Goal: Task Accomplishment & Management: Manage account settings

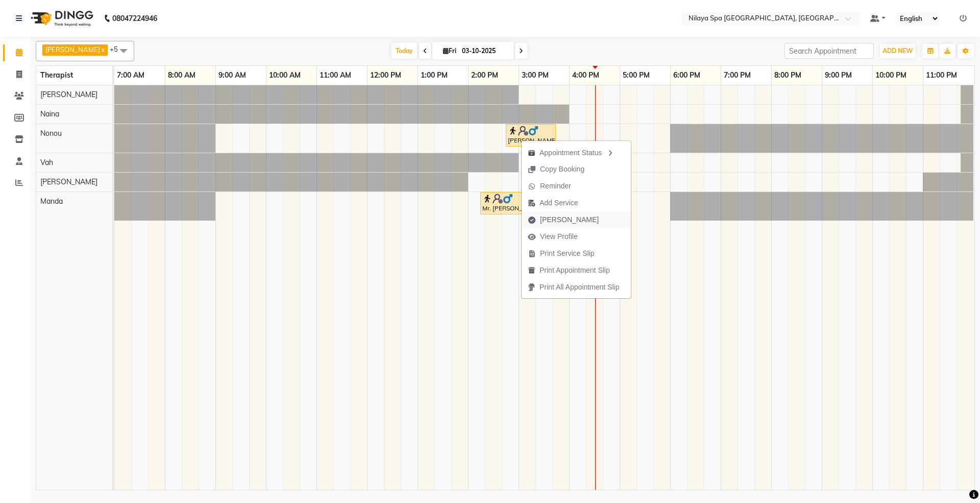
click at [558, 217] on span "[PERSON_NAME]" at bounding box center [569, 219] width 59 height 11
select select "7950"
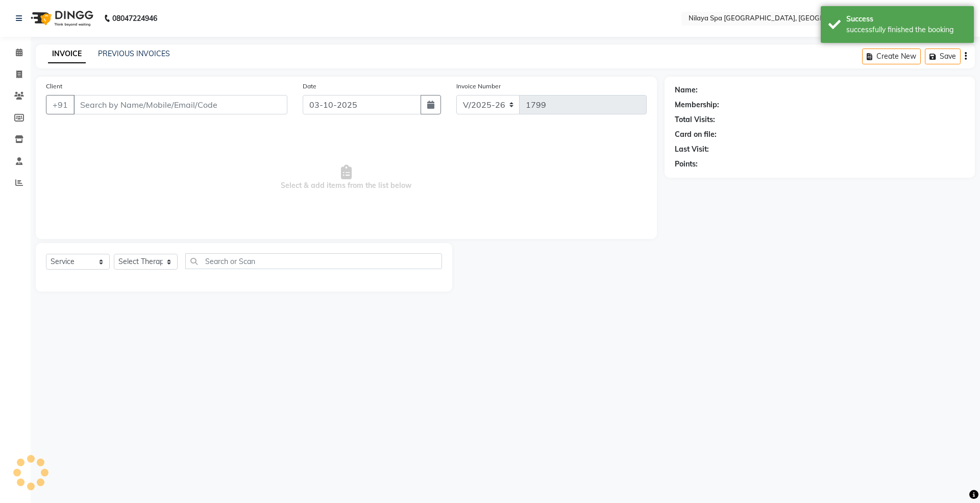
select select "package"
type input "98******15"
select select "71647"
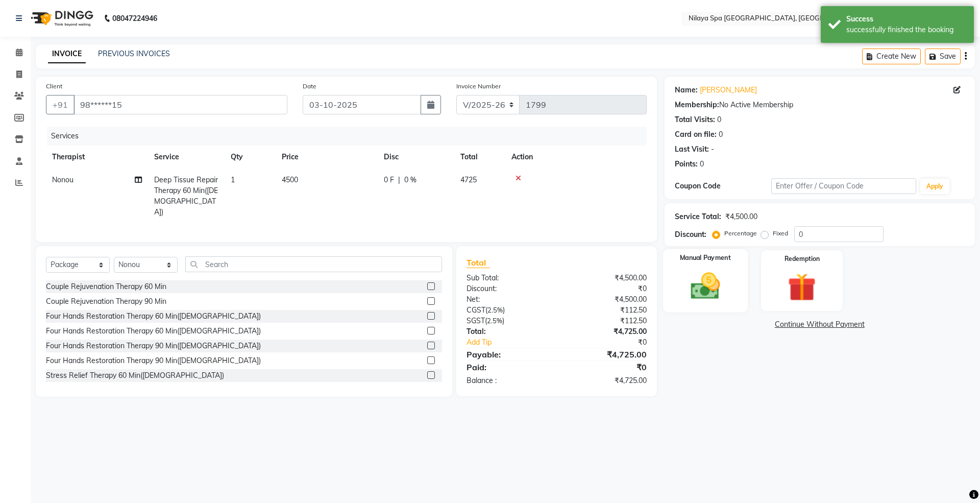
click at [736, 293] on div "Manual Payment" at bounding box center [705, 280] width 85 height 63
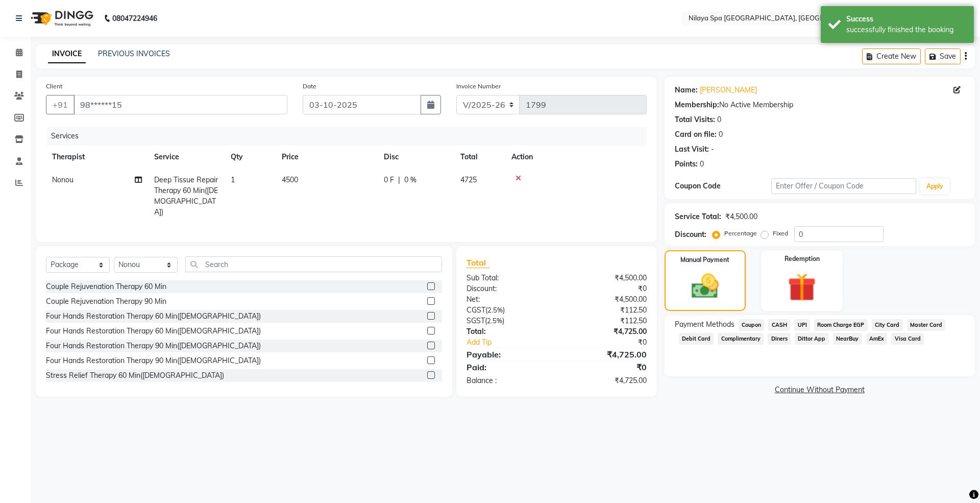
click at [826, 327] on span "Room Charge EGP" at bounding box center [842, 325] width 54 height 12
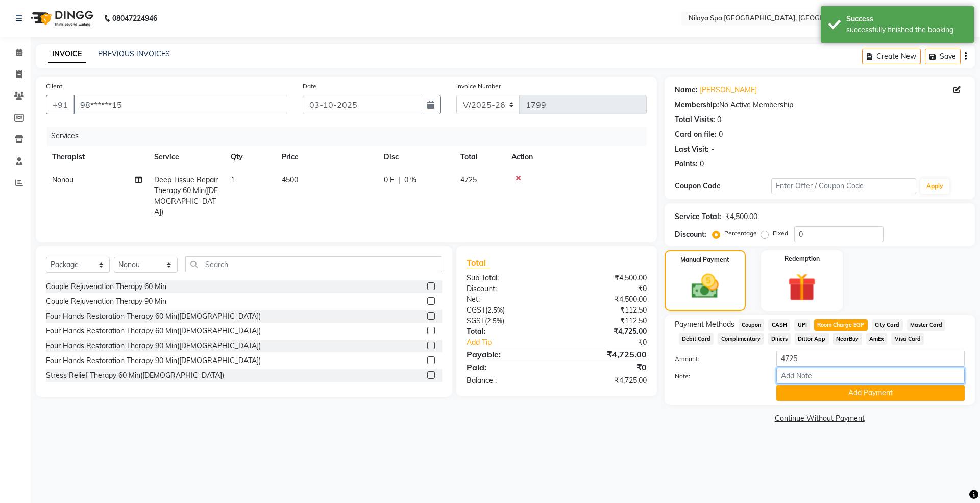
click at [798, 378] on input "Note:" at bounding box center [871, 376] width 188 height 16
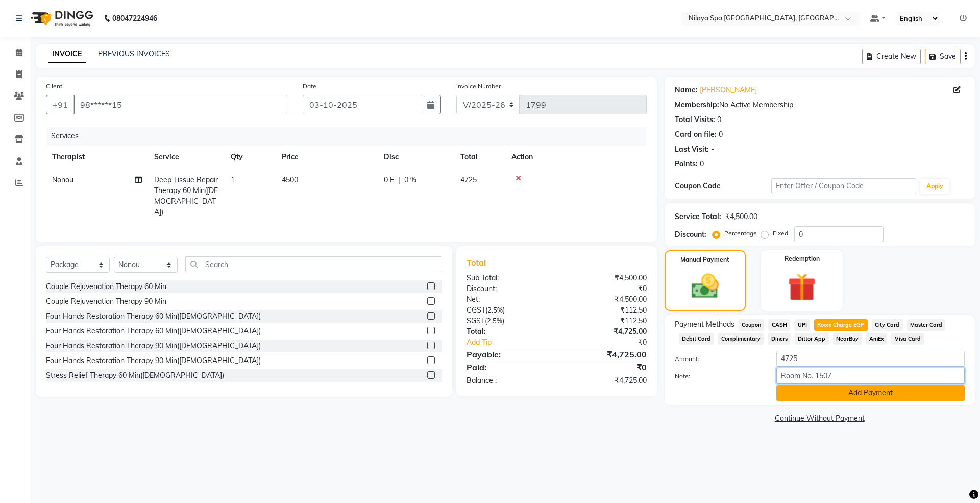
type input "Room No. 1507"
click at [800, 397] on button "Add Payment" at bounding box center [871, 393] width 188 height 16
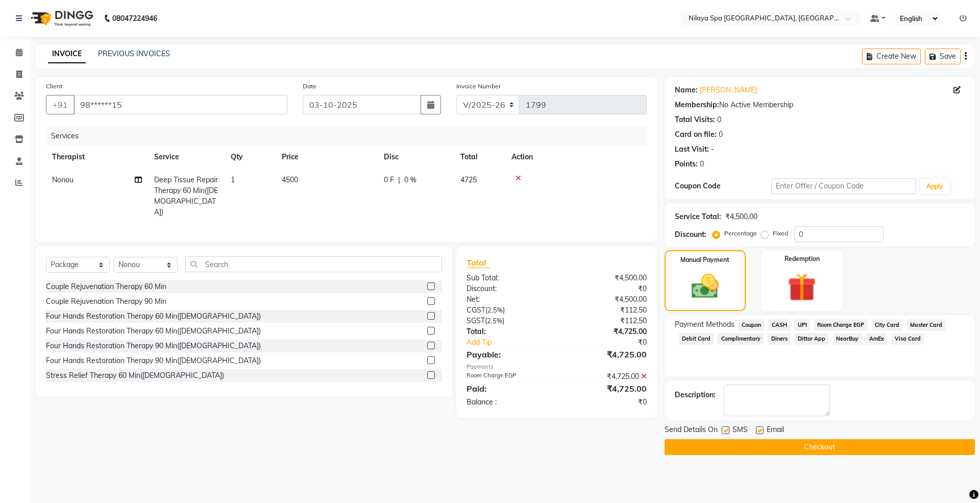
click at [781, 452] on button "Checkout" at bounding box center [820, 447] width 310 height 16
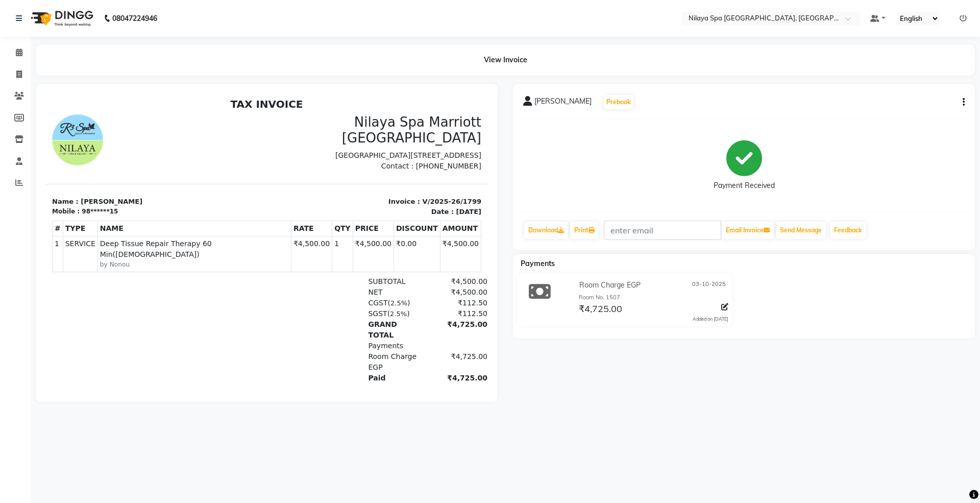
click at [79, 139] on img at bounding box center [77, 139] width 51 height 51
click at [13, 52] on span at bounding box center [19, 53] width 18 height 12
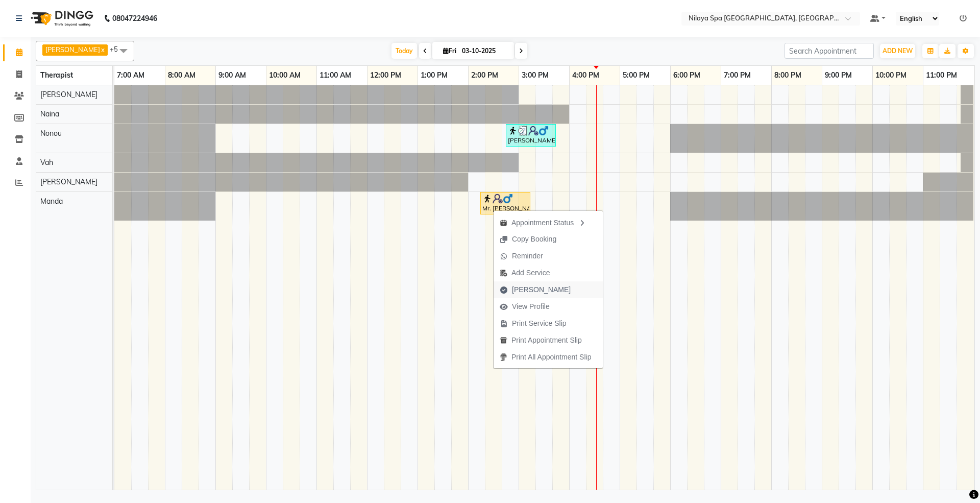
click at [527, 289] on span "[PERSON_NAME]" at bounding box center [541, 289] width 59 height 11
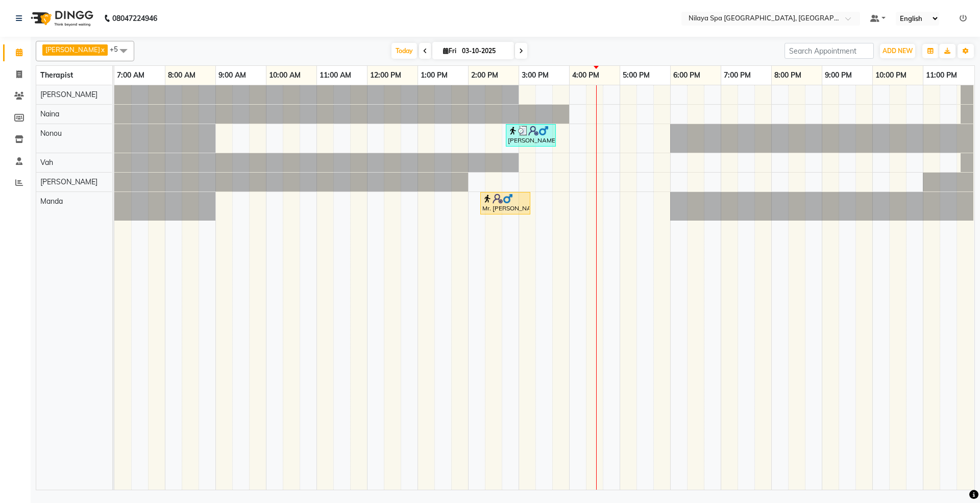
select select "7950"
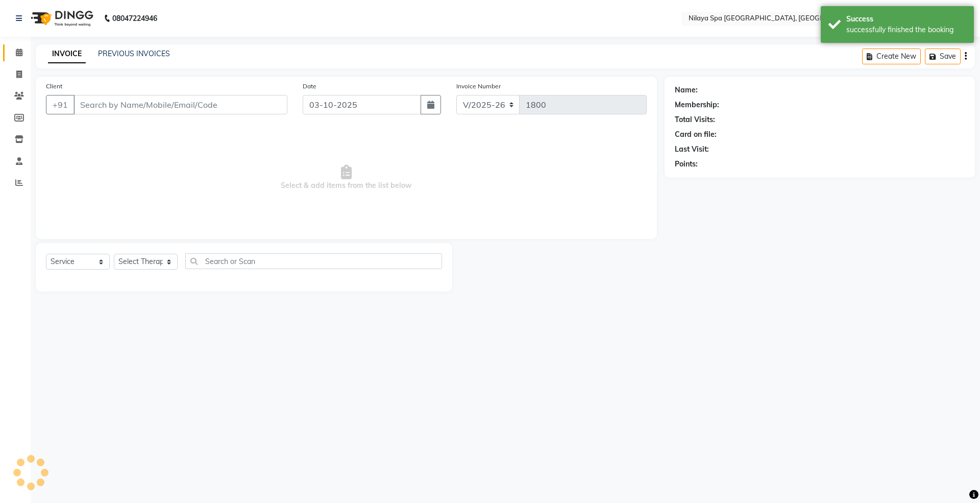
select select "package"
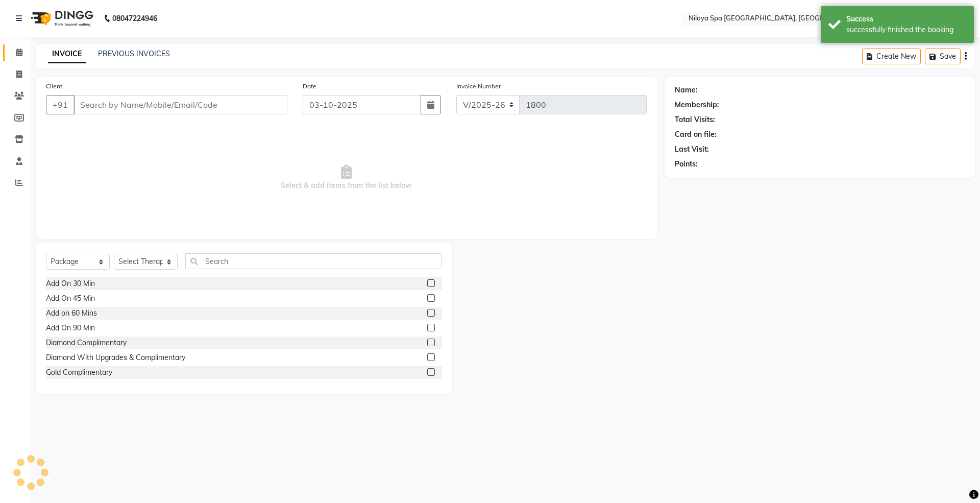
type input "98******21"
select select "92908"
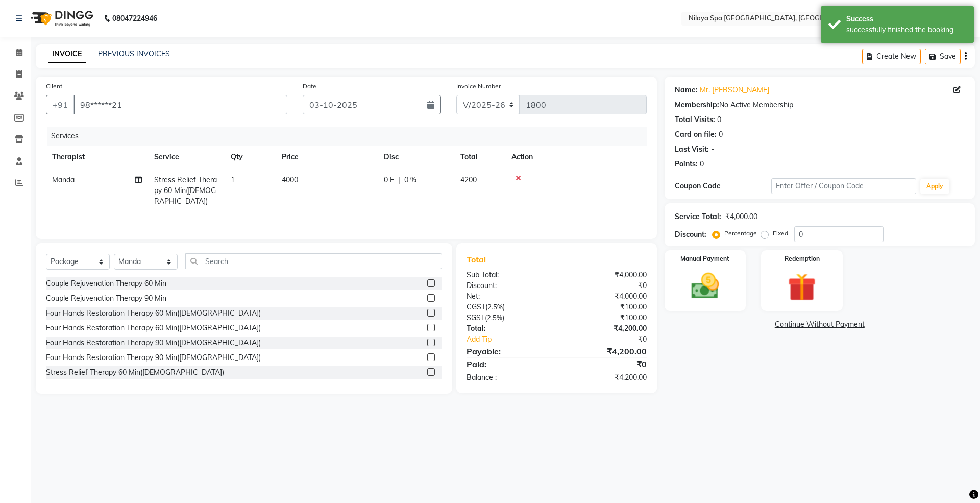
click at [417, 182] on div "0 F | 0 %" at bounding box center [416, 180] width 64 height 11
select select "92908"
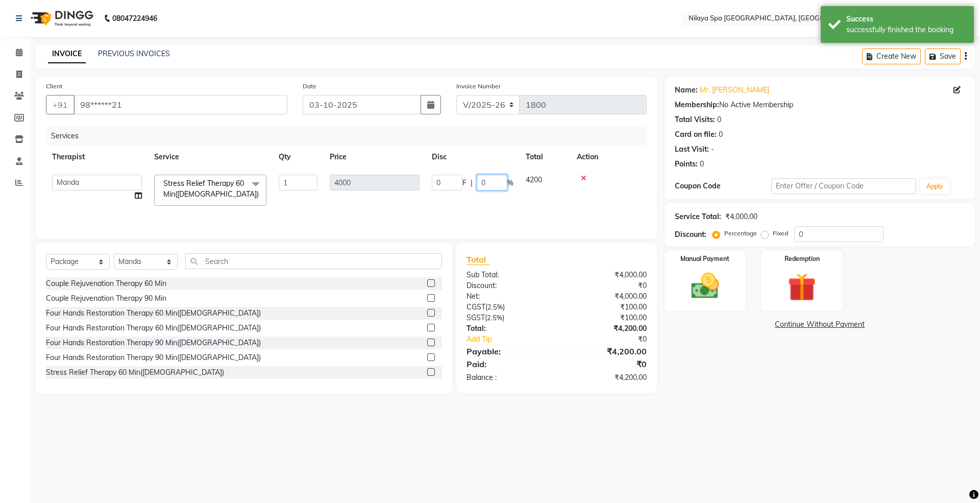
click at [487, 179] on input "0" at bounding box center [492, 183] width 31 height 16
type input "50"
click at [707, 277] on img at bounding box center [705, 286] width 47 height 34
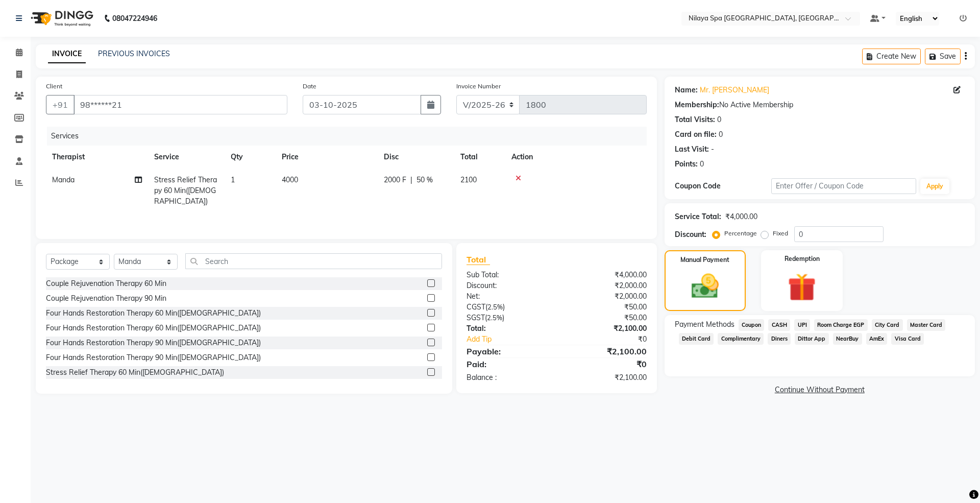
click at [195, 186] on span "Stress Relief Therapy 60 Min([DEMOGRAPHIC_DATA])" at bounding box center [185, 190] width 63 height 31
select select "92908"
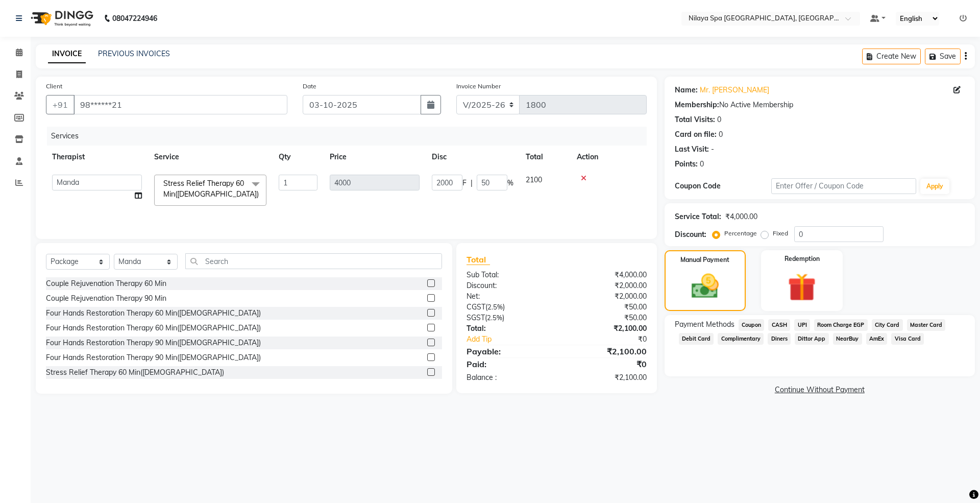
click at [207, 184] on span "Stress Relief Therapy 60 Min([DEMOGRAPHIC_DATA])" at bounding box center [210, 189] width 95 height 20
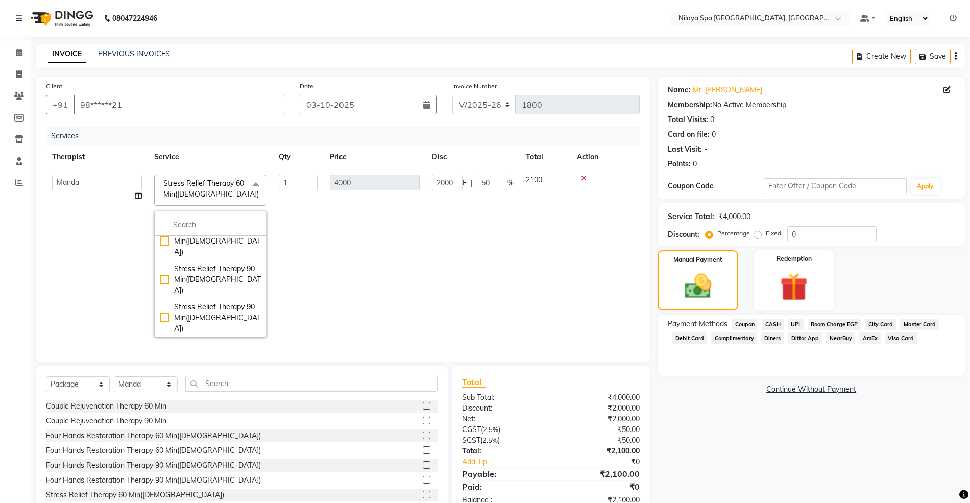
scroll to position [272, 0]
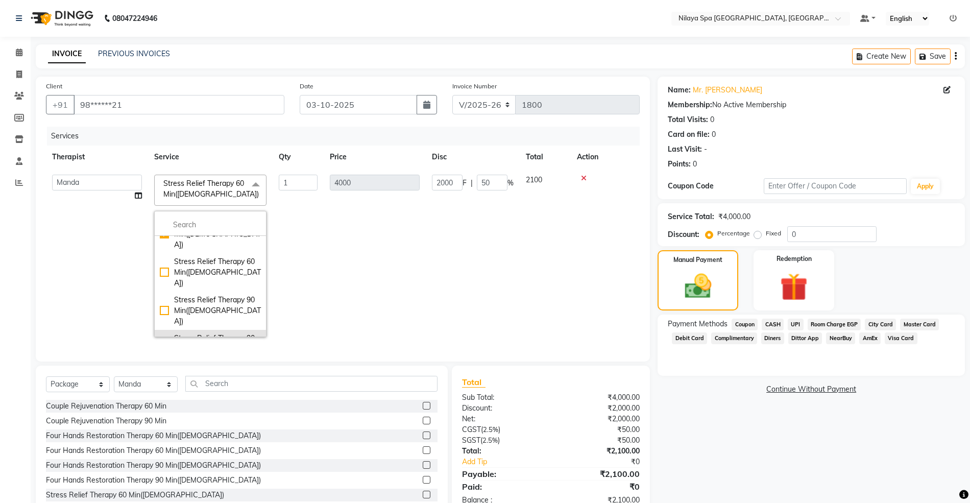
click at [202, 333] on div "Stress Relief Therapy 90 Min([DEMOGRAPHIC_DATA])" at bounding box center [210, 349] width 101 height 32
checkbox input "false"
checkbox input "true"
type input "5100"
type input "0"
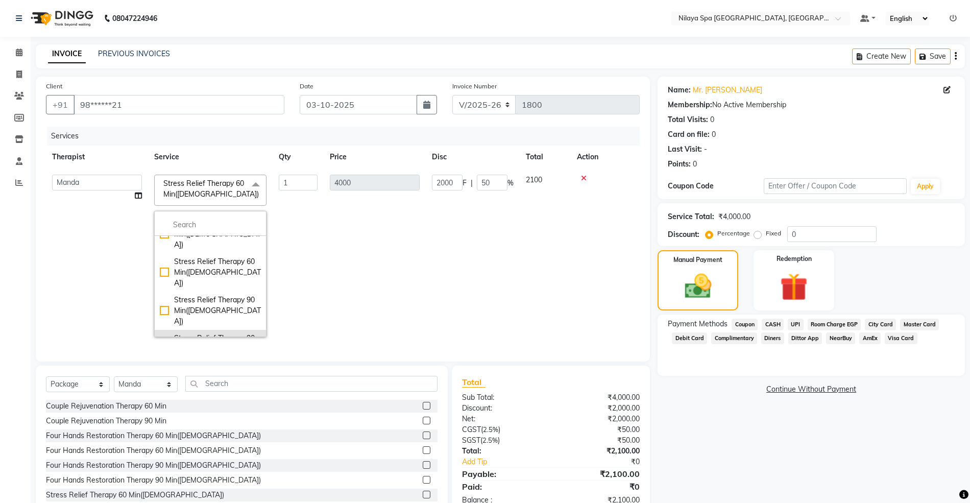
type input "0"
click at [404, 297] on td "5100" at bounding box center [375, 256] width 102 height 175
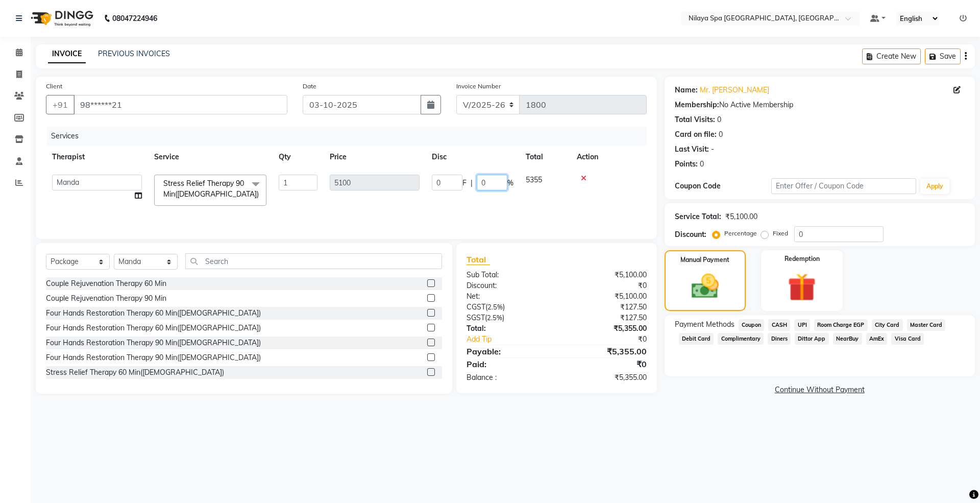
click at [495, 182] on input "0" at bounding box center [492, 183] width 31 height 16
click at [21, 56] on icon at bounding box center [19, 53] width 7 height 8
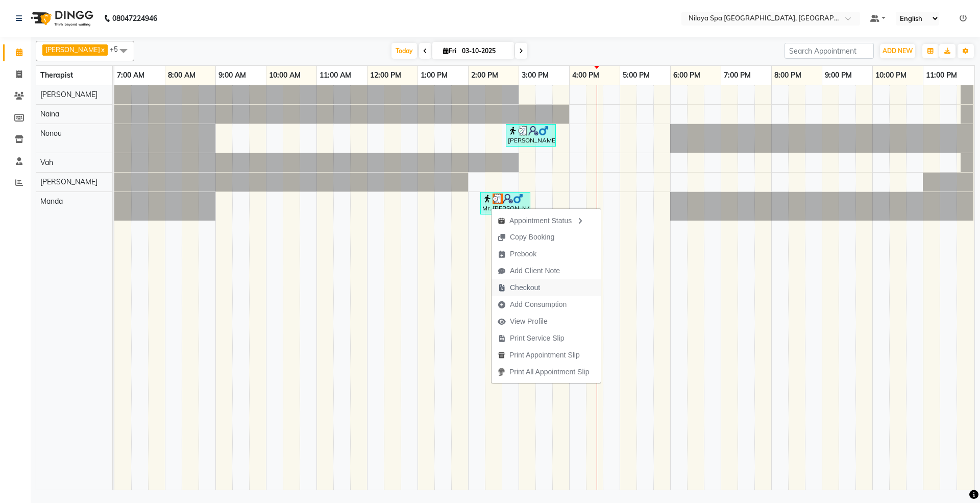
click at [526, 289] on span "Checkout" at bounding box center [525, 287] width 30 height 11
select select "7950"
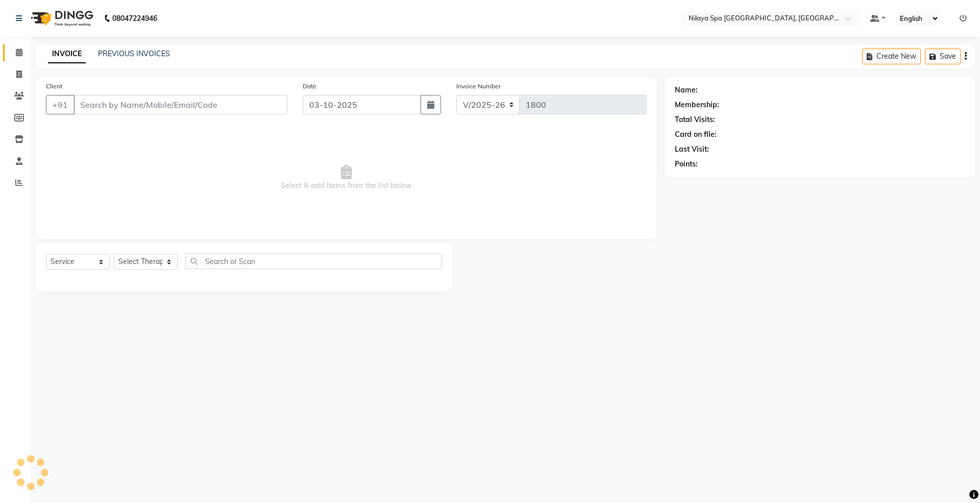
select select "package"
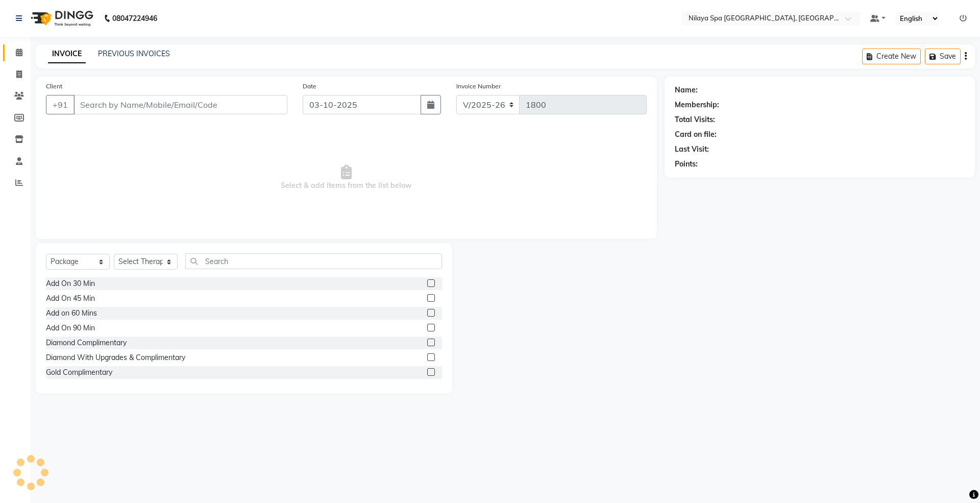
type input "98******21"
select select "92908"
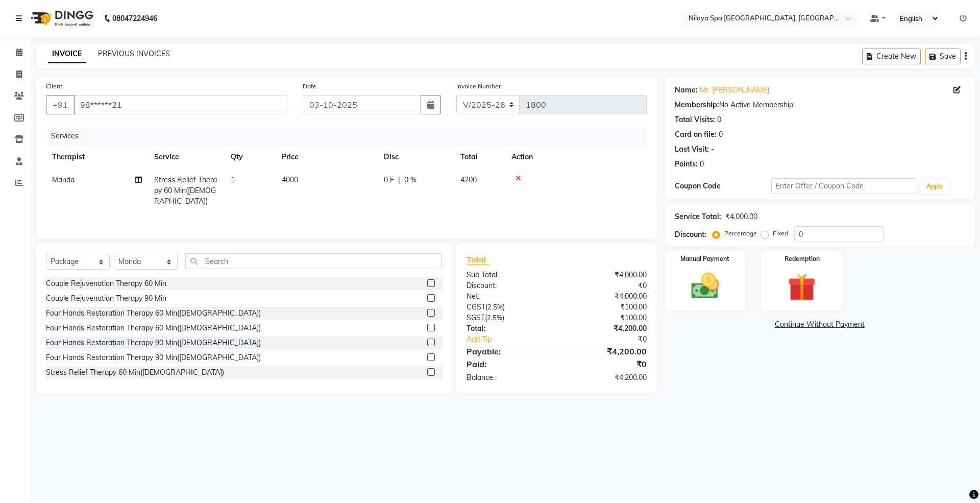
click at [187, 186] on span "Stress Relief Therapy 60 Min([DEMOGRAPHIC_DATA])" at bounding box center [185, 190] width 63 height 31
select select "92908"
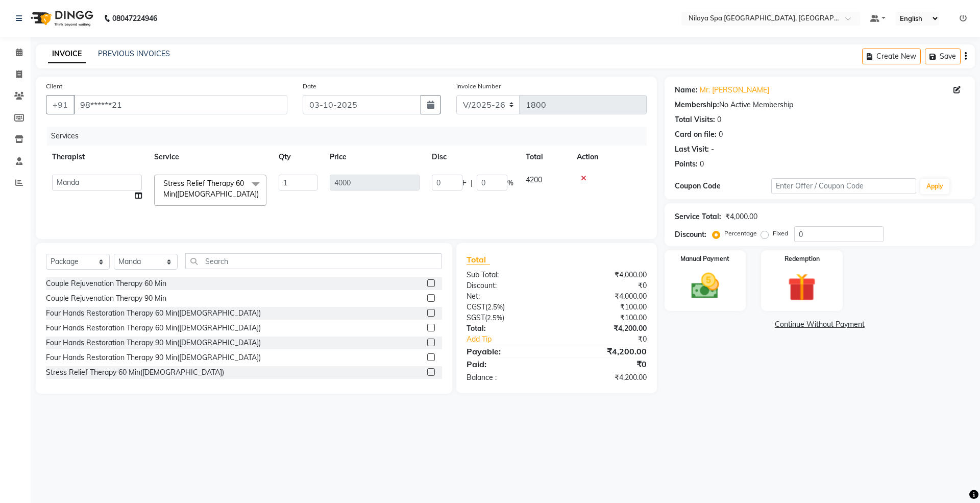
click at [188, 194] on span "Stress Relief Therapy 60 Min([DEMOGRAPHIC_DATA])" at bounding box center [210, 189] width 95 height 20
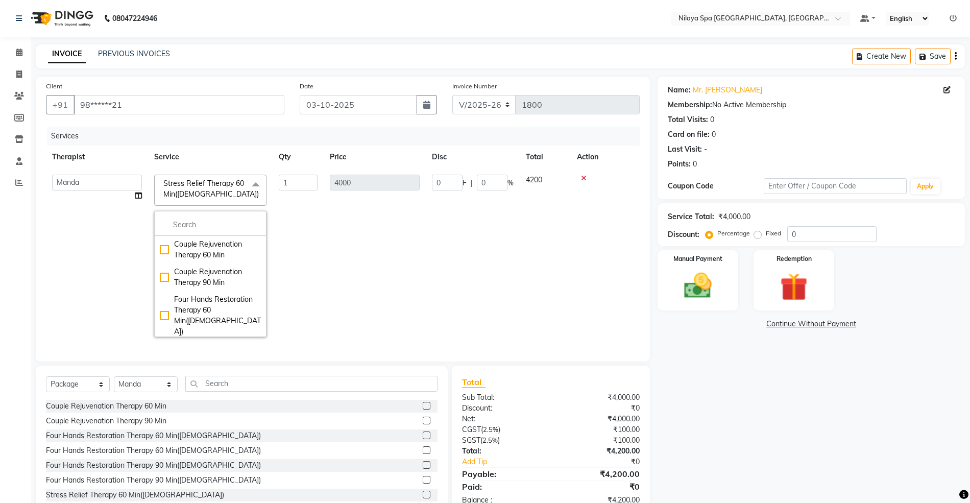
click at [256, 185] on span at bounding box center [256, 184] width 20 height 19
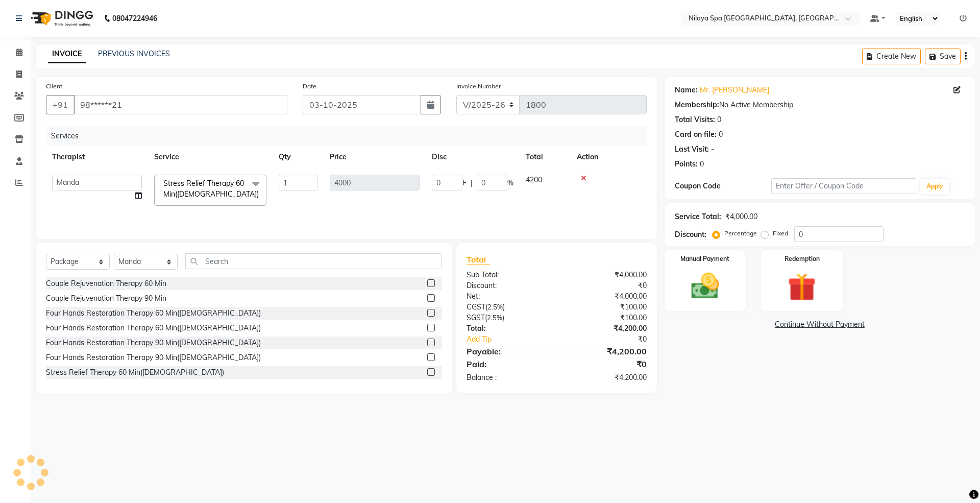
click at [256, 185] on span at bounding box center [256, 184] width 20 height 19
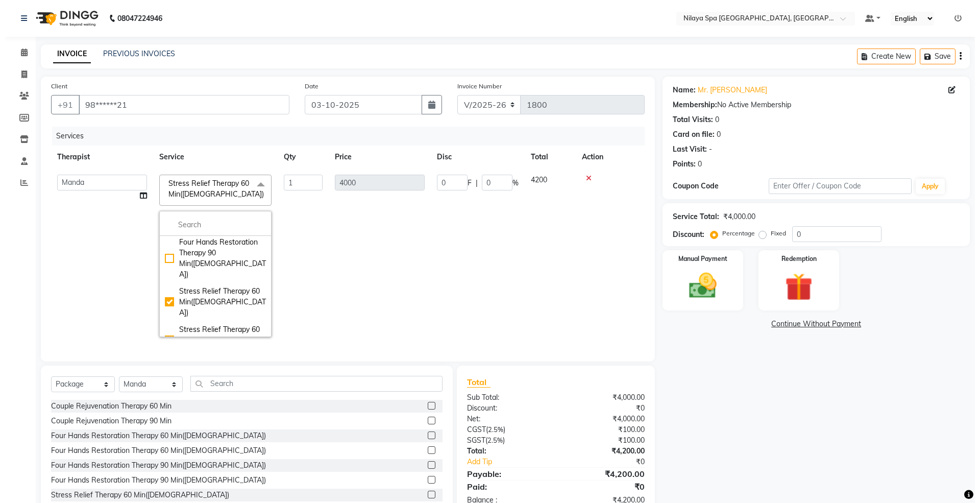
scroll to position [272, 0]
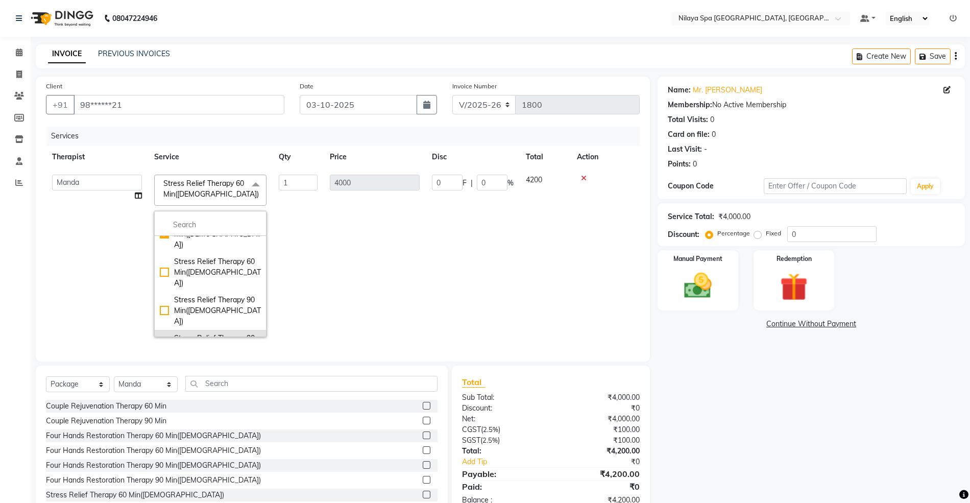
click at [201, 333] on div "Stress Relief Therapy 90 Min([DEMOGRAPHIC_DATA])" at bounding box center [210, 349] width 101 height 32
checkbox input "false"
checkbox input "true"
type input "5100"
click at [740, 401] on div "Name: Mr. [PERSON_NAME] Membership: No Active Membership Total Visits: 0 Card o…" at bounding box center [815, 297] width 315 height 440
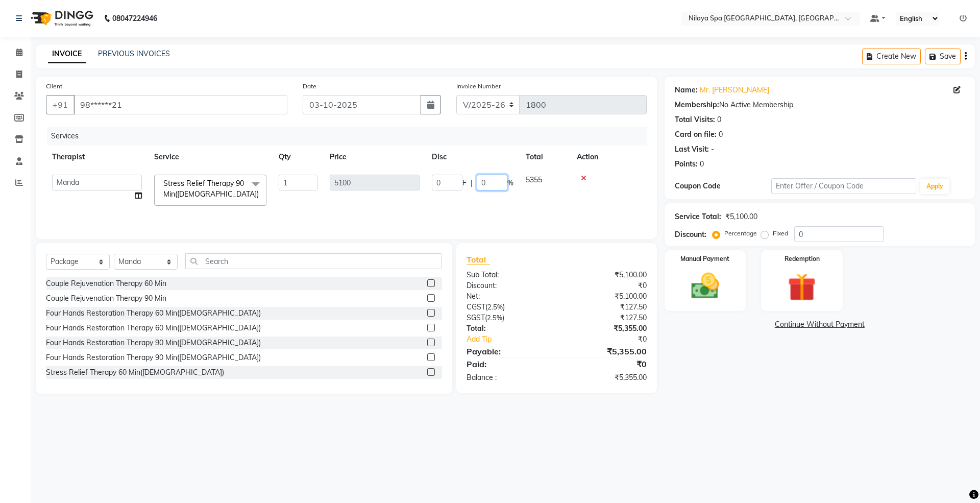
click at [493, 187] on input "0" at bounding box center [492, 183] width 31 height 16
type input "50"
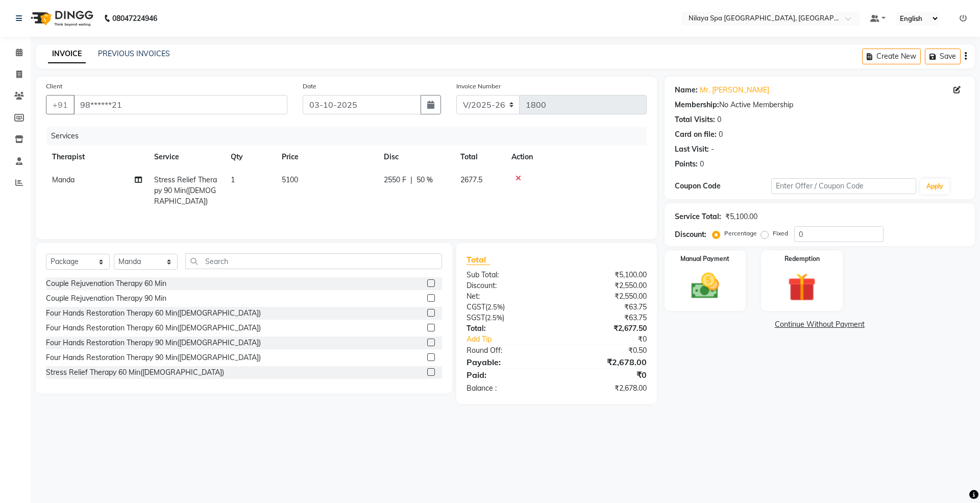
drag, startPoint x: 824, startPoint y: 474, endPoint x: 801, endPoint y: 446, distance: 36.7
click at [824, 474] on div "08047224946 Select Location × [GEOGRAPHIC_DATA] Marriott [GEOGRAPHIC_DATA], Whi…" at bounding box center [490, 251] width 980 height 503
click at [705, 297] on img at bounding box center [705, 286] width 47 height 34
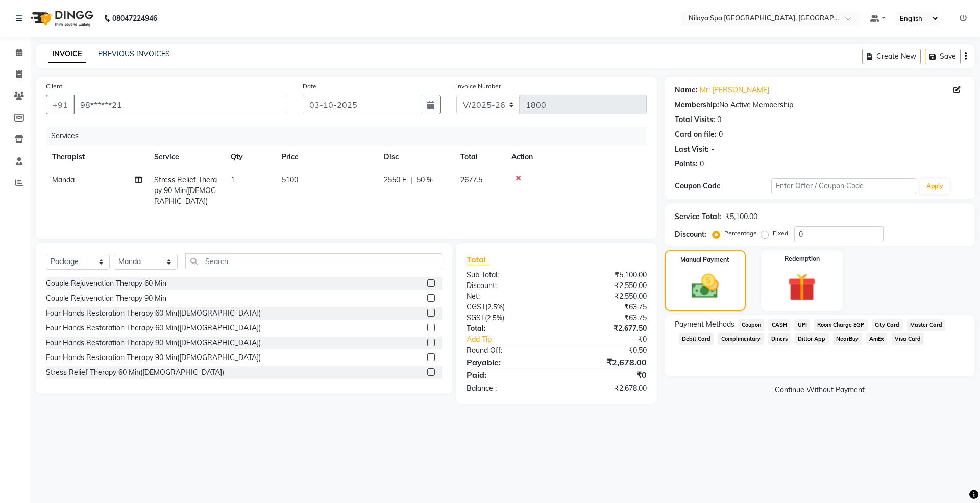
click at [825, 327] on span "Room Charge EGP" at bounding box center [842, 325] width 54 height 12
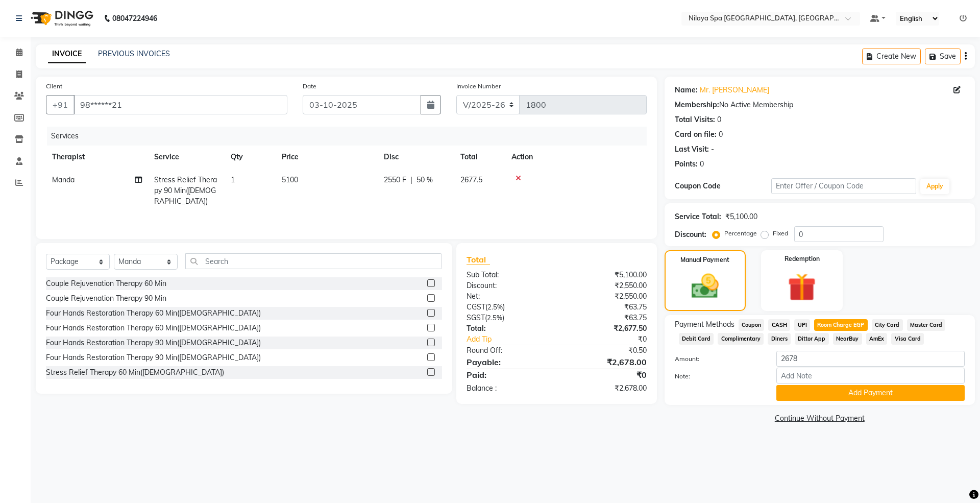
click at [927, 324] on span "Master Card" at bounding box center [926, 325] width 39 height 12
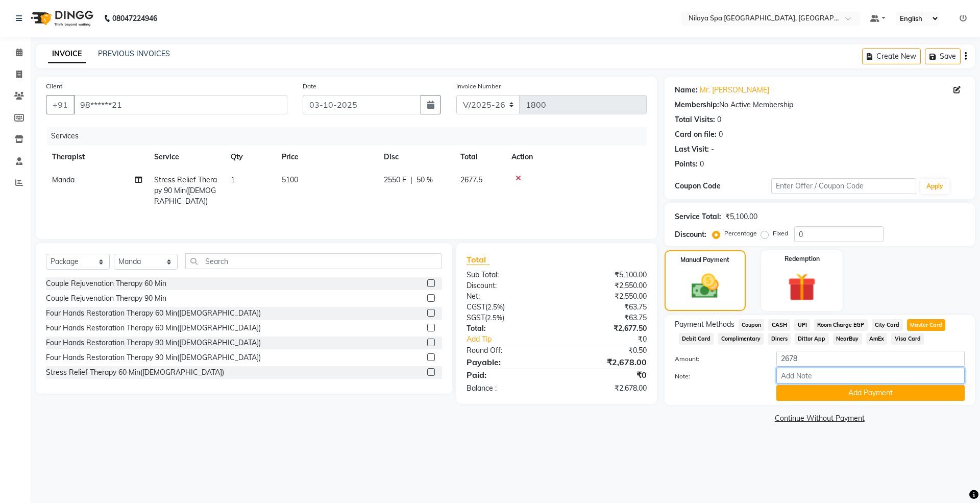
click at [793, 372] on input "Note:" at bounding box center [871, 376] width 188 height 16
click at [822, 399] on button "Add Payment" at bounding box center [871, 393] width 188 height 16
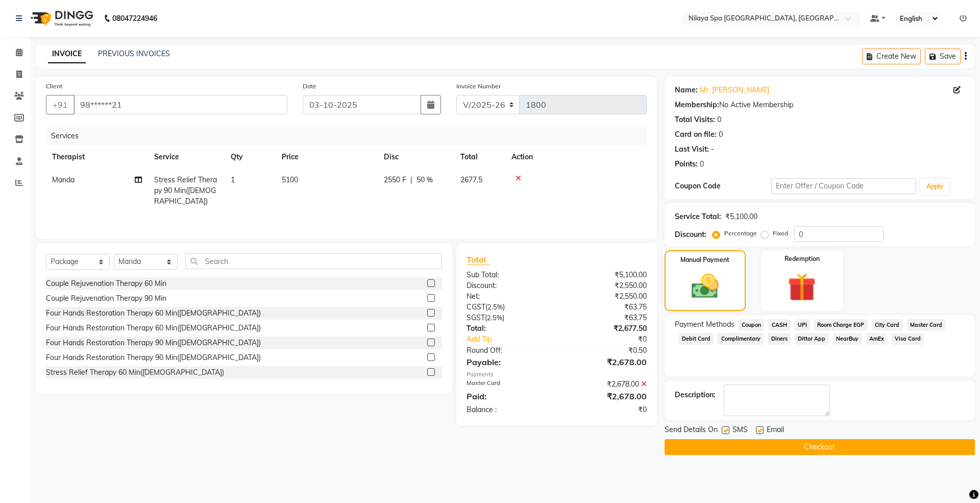
click at [788, 447] on button "Checkout" at bounding box center [820, 447] width 310 height 16
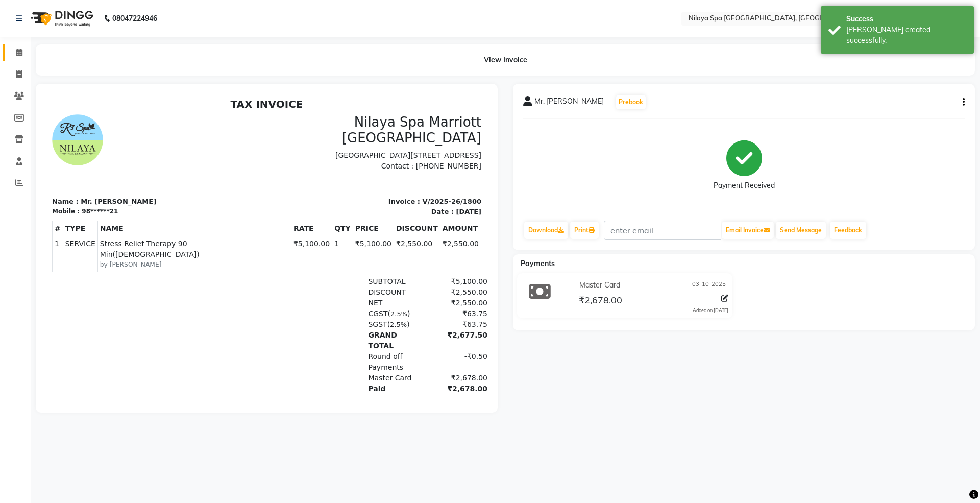
click at [17, 45] on link "Calendar" at bounding box center [15, 52] width 25 height 17
